Goal: Find specific page/section: Find specific page/section

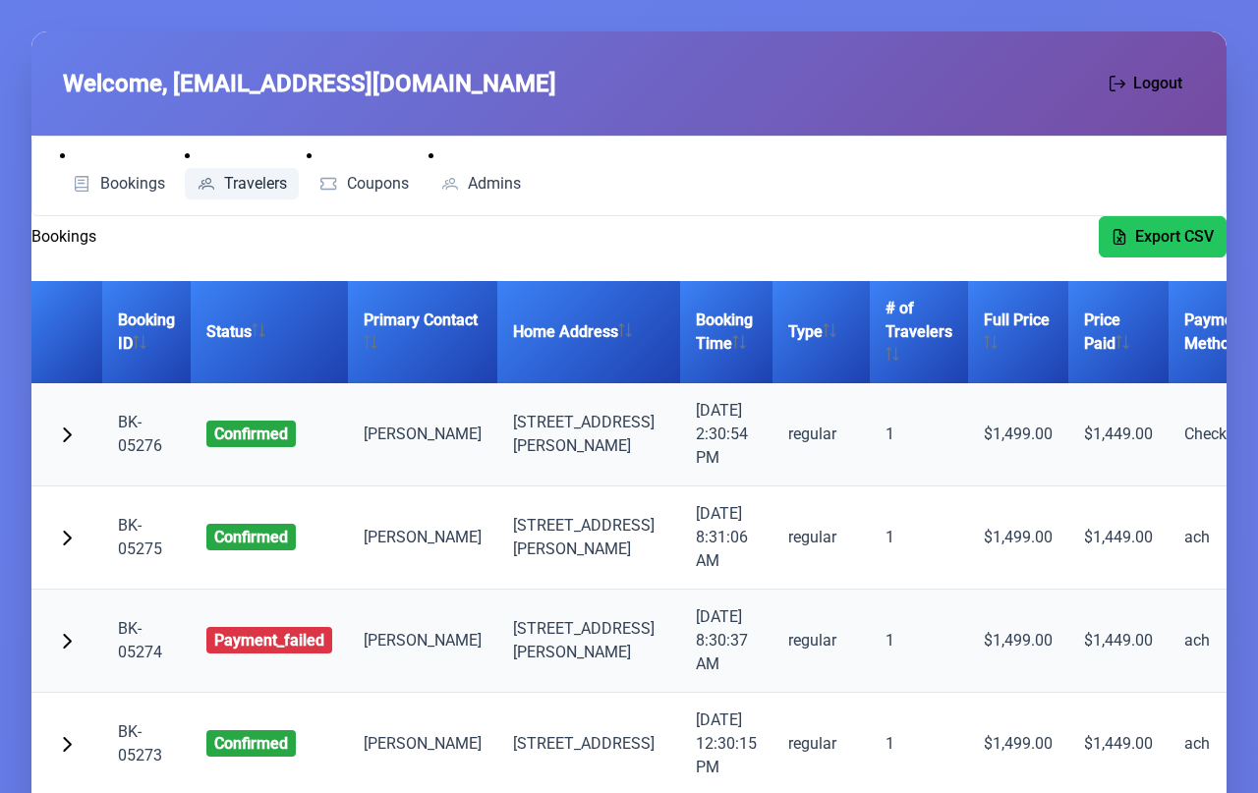
click at [251, 191] on span "Travelers" at bounding box center [255, 184] width 63 height 16
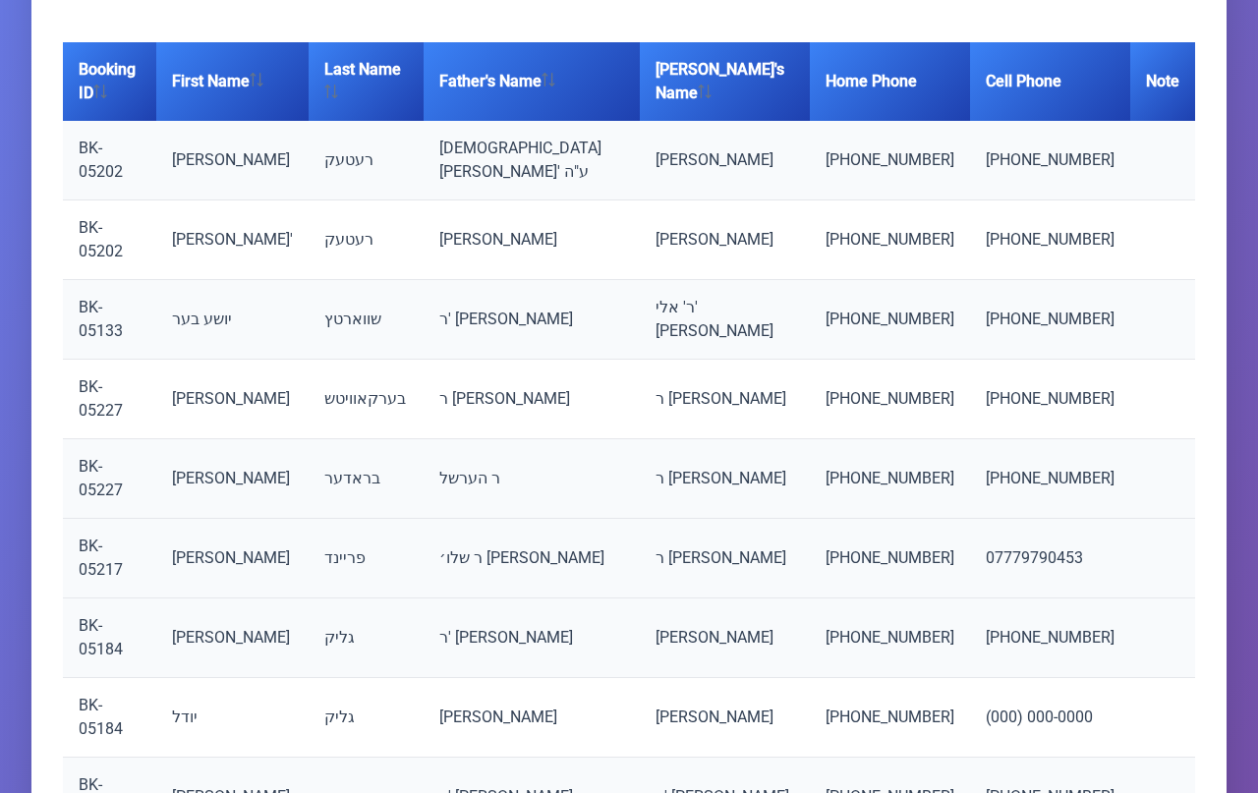
scroll to position [308, 0]
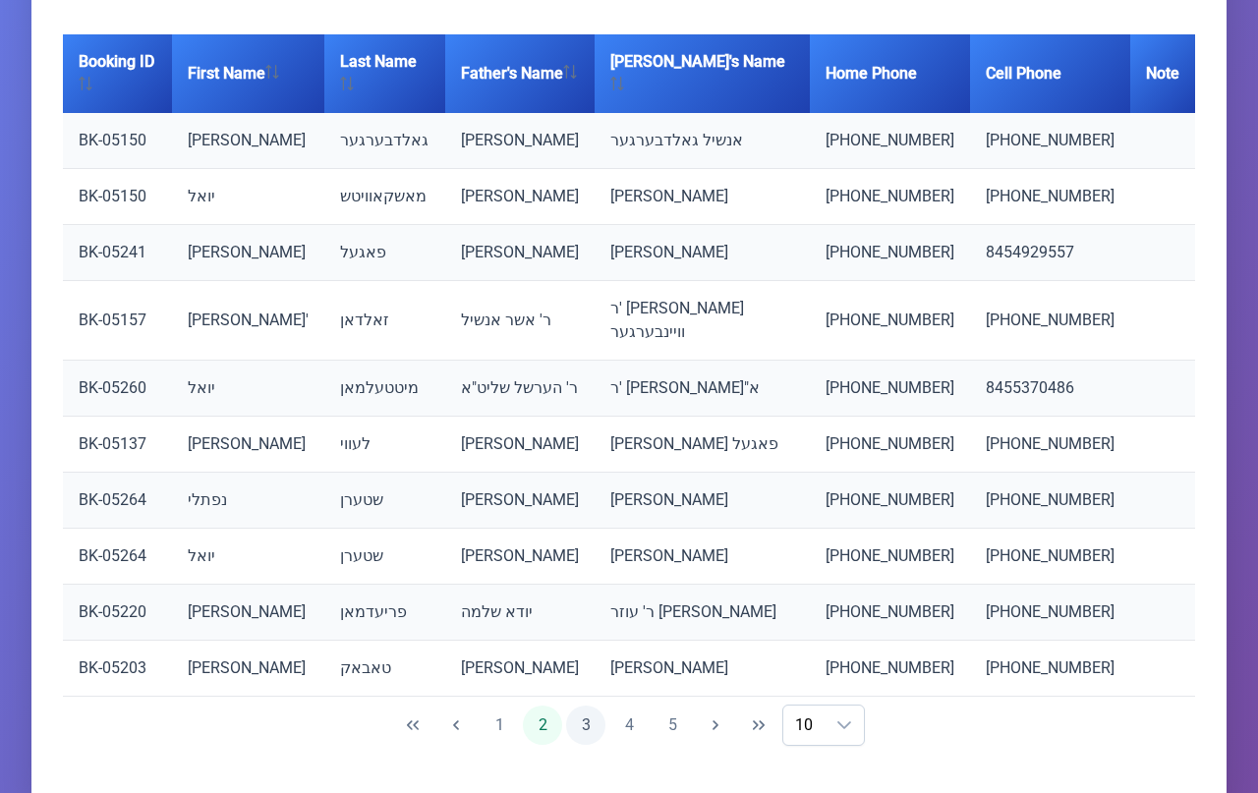
click at [589, 706] on button "3" at bounding box center [585, 725] width 39 height 39
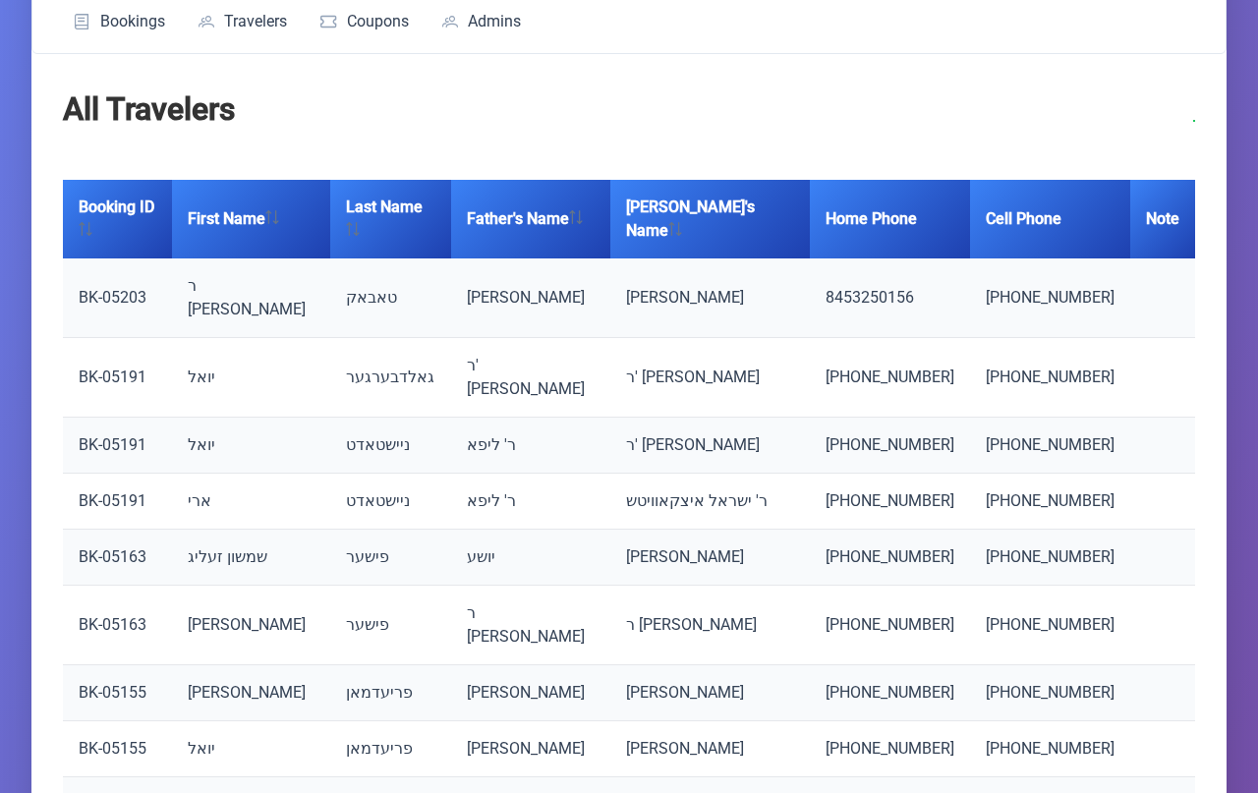
scroll to position [0, 0]
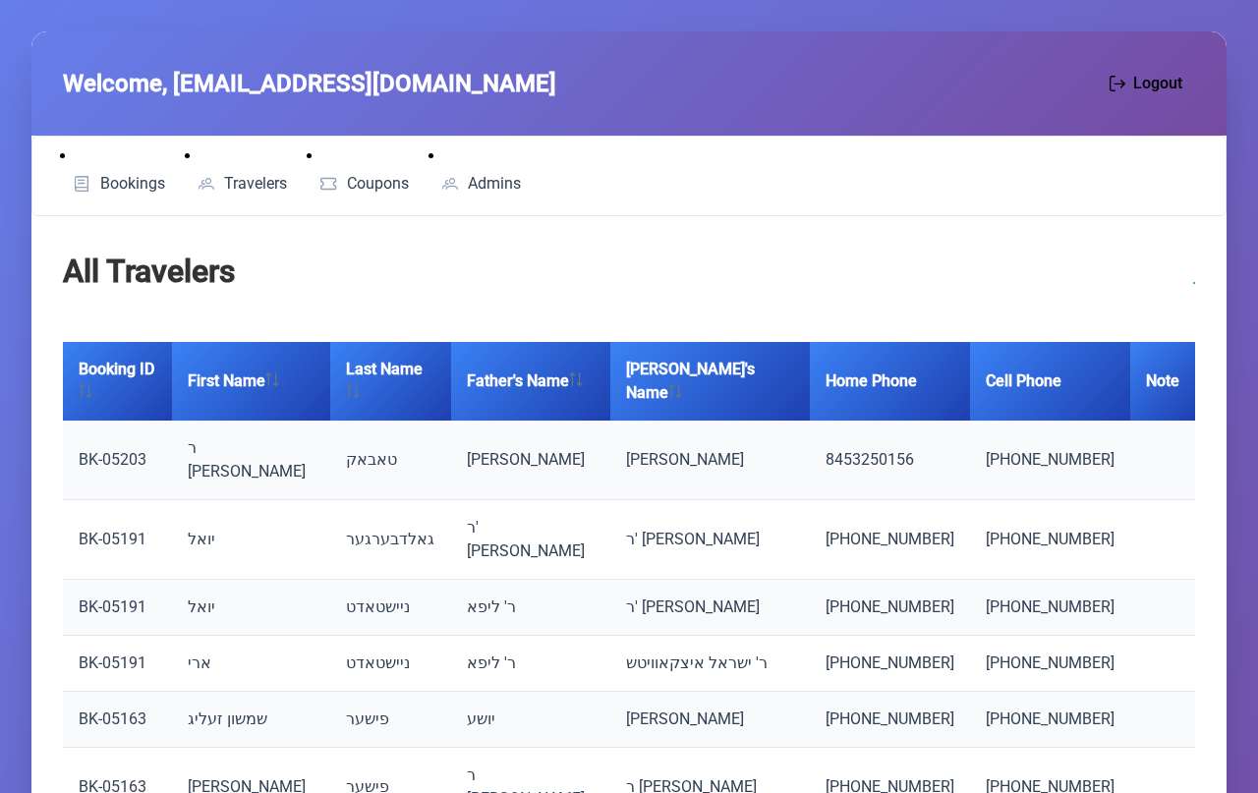
click at [609, 281] on div "All Travelers" at bounding box center [629, 283] width 1132 height 71
